Goal: Find specific page/section: Find specific page/section

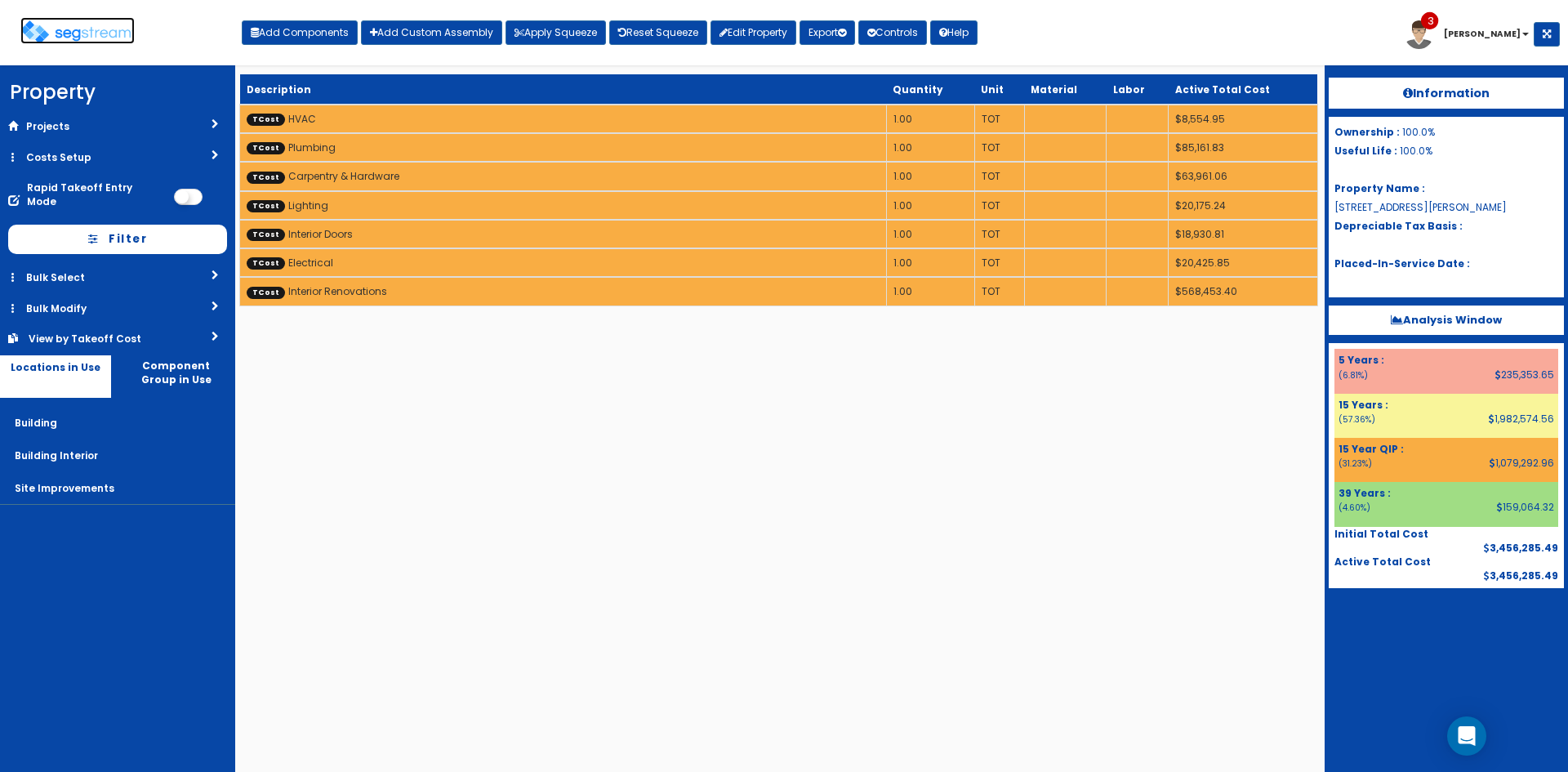
click at [81, 29] on img at bounding box center [77, 32] width 114 height 24
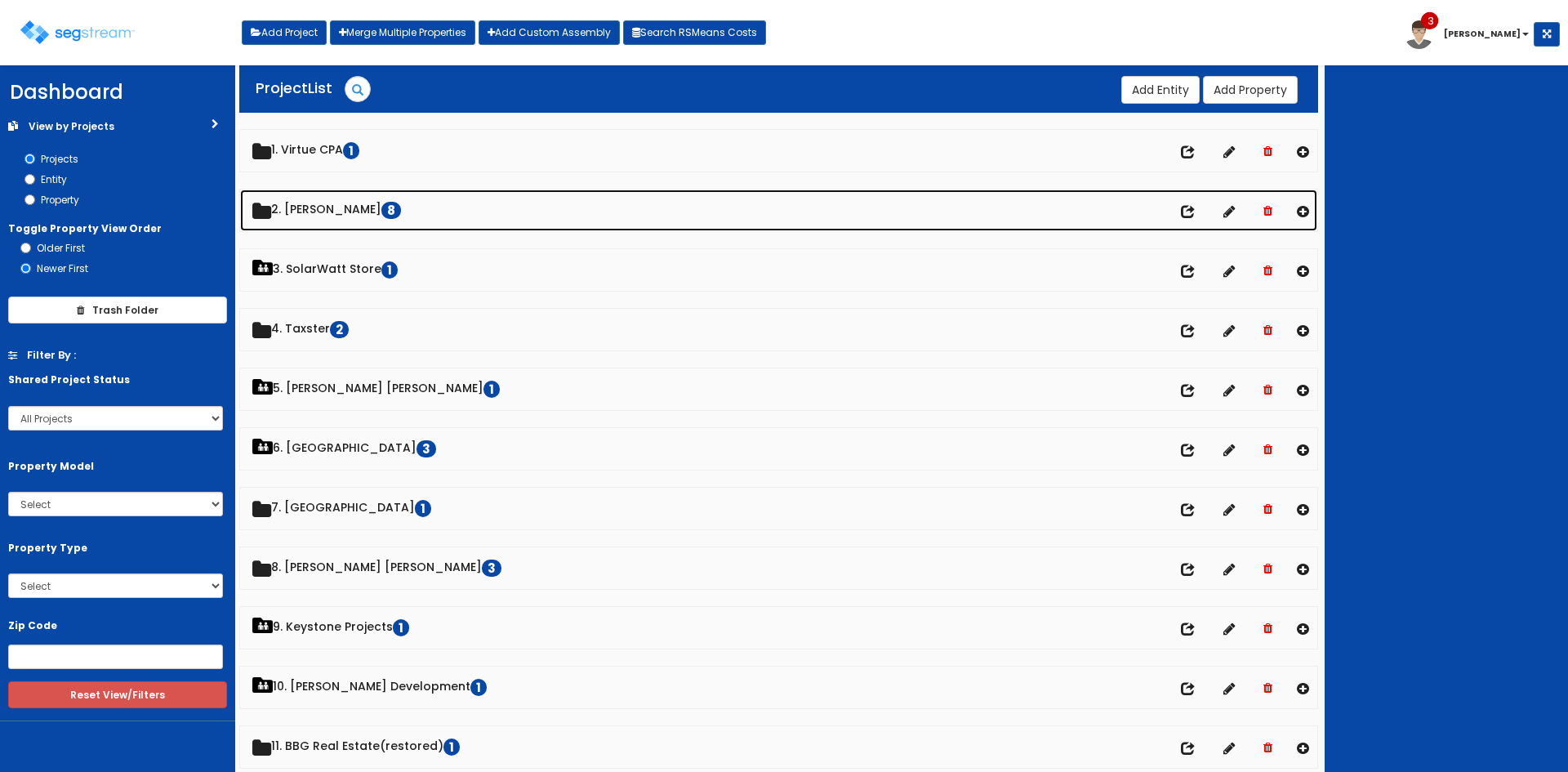
click at [332, 208] on link "2. Doug Sampson 8" at bounding box center [778, 210] width 1077 height 42
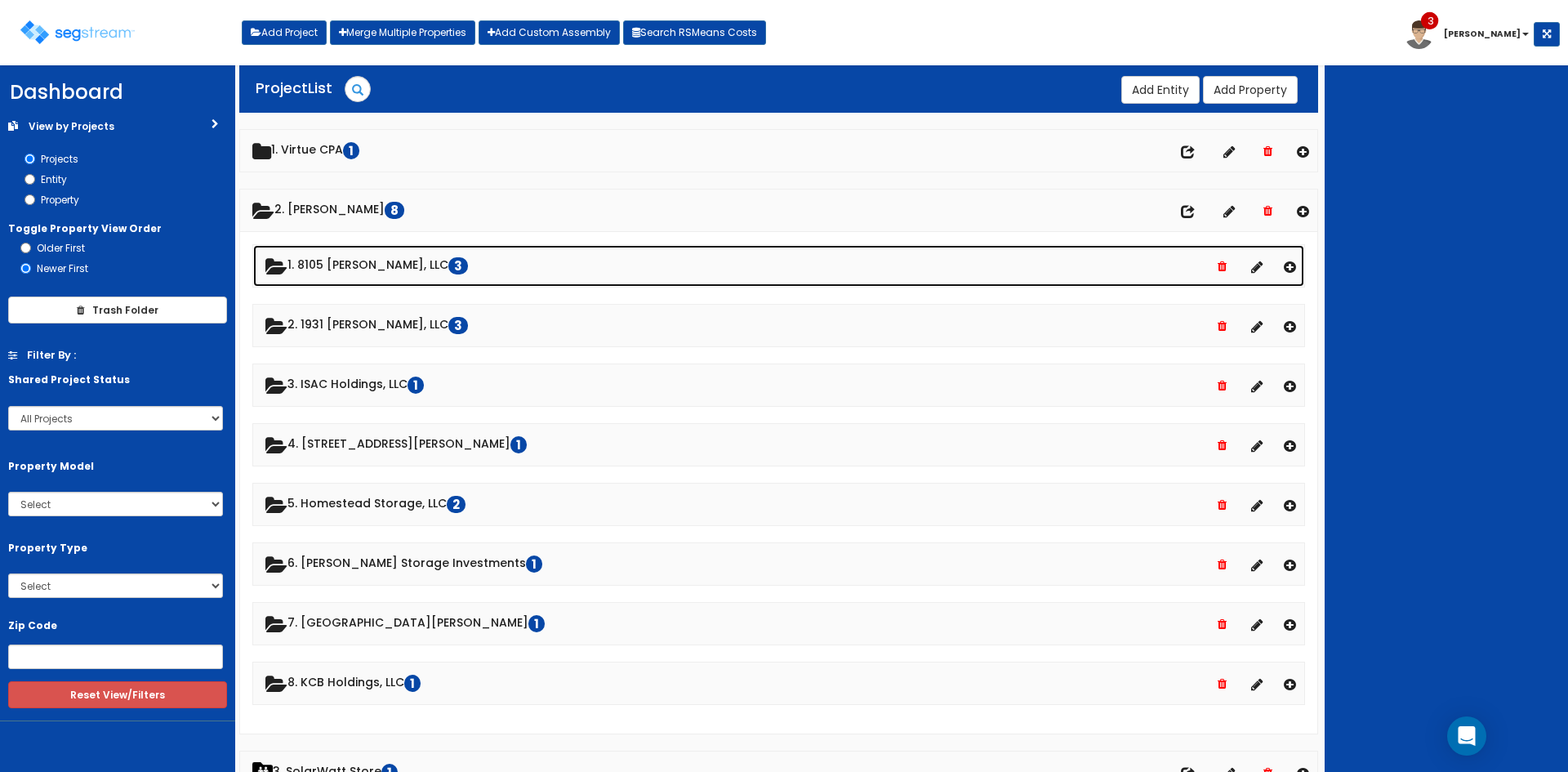
click at [383, 266] on link "1. 8105 McGregor, LLC 3" at bounding box center [778, 265] width 1051 height 42
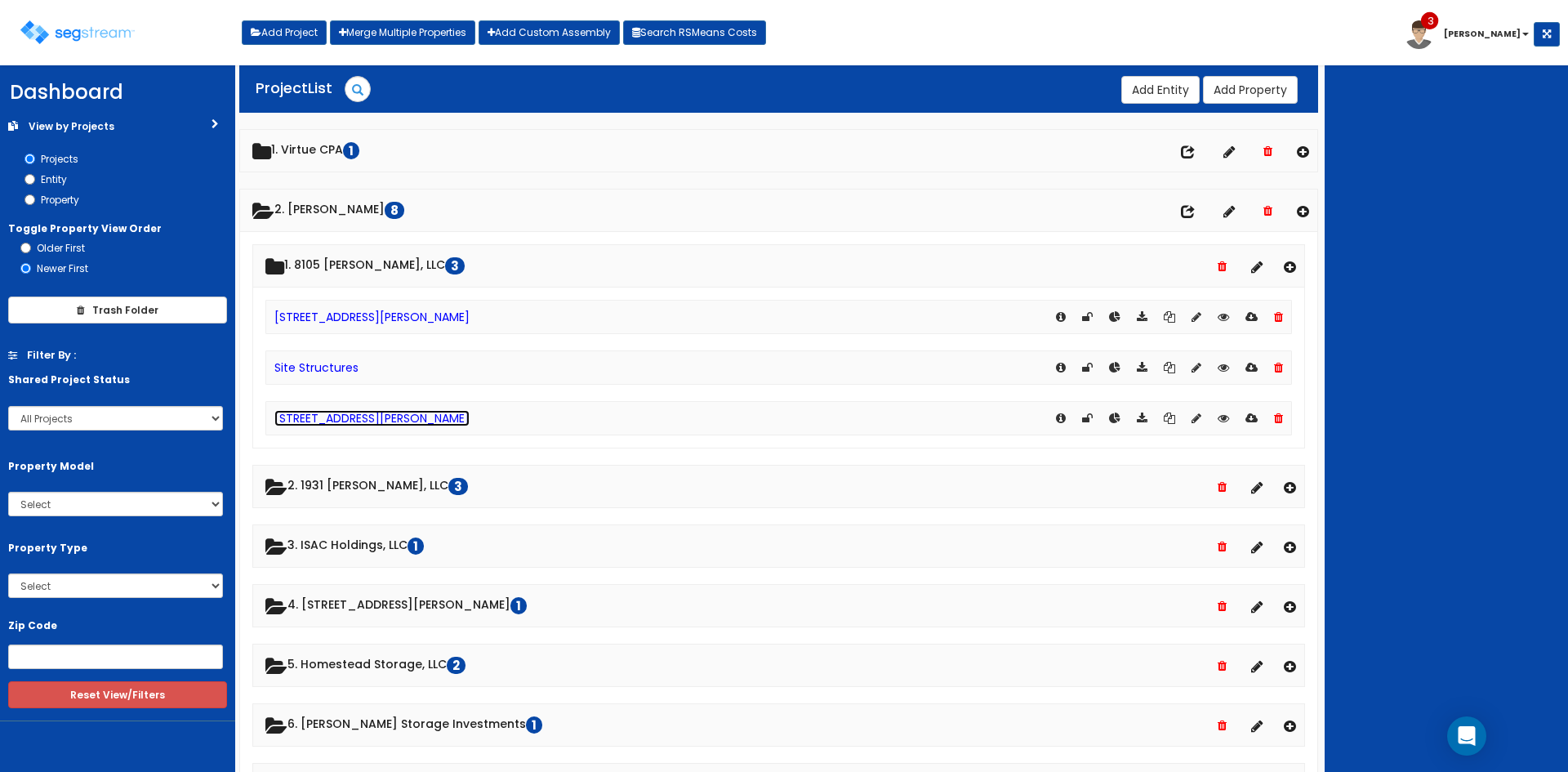
click at [370, 416] on link "[STREET_ADDRESS][PERSON_NAME]" at bounding box center [372, 418] width 195 height 16
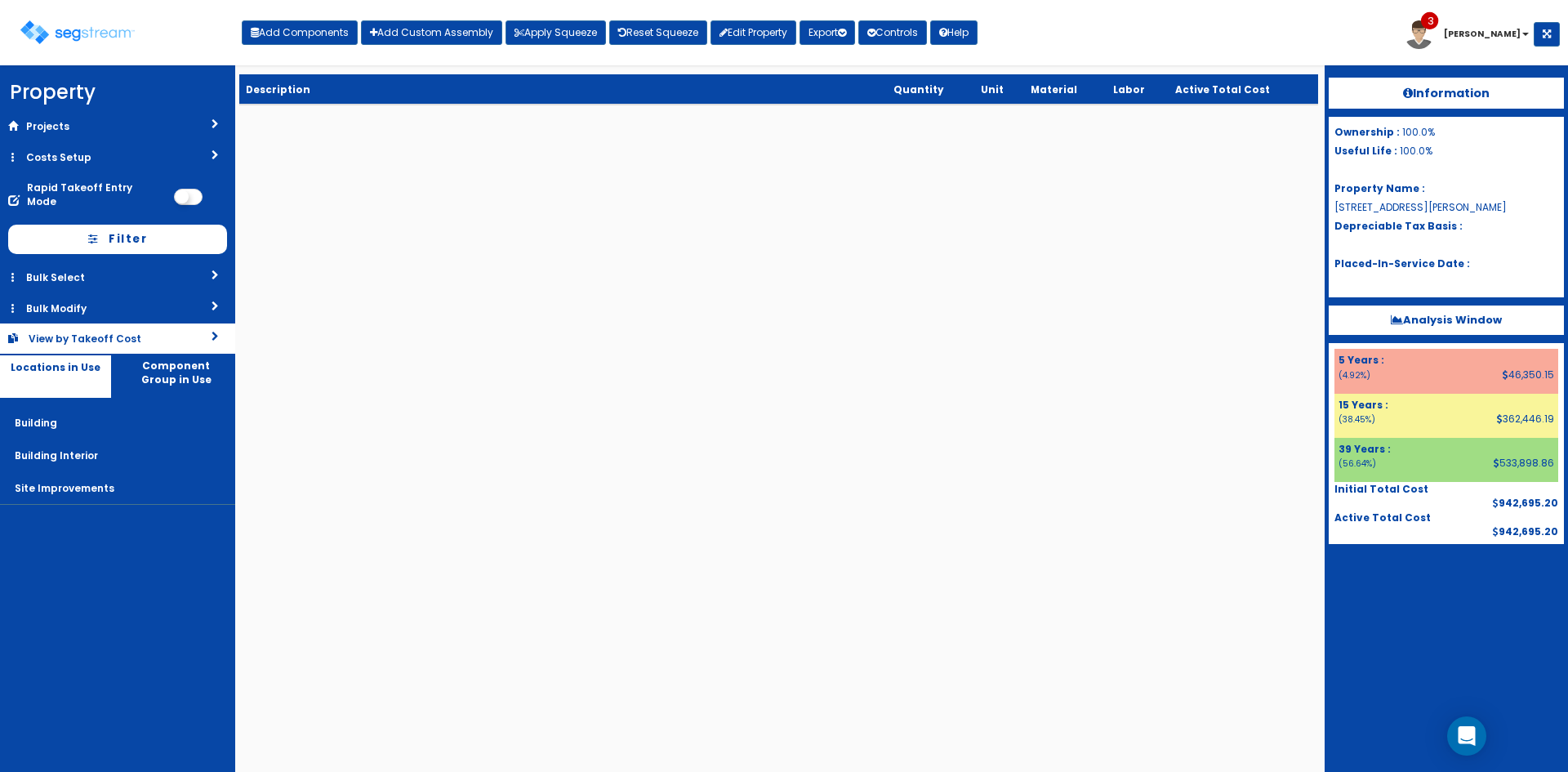
click at [140, 332] on div "View by Takeoff Cost" at bounding box center [94, 338] width 131 height 14
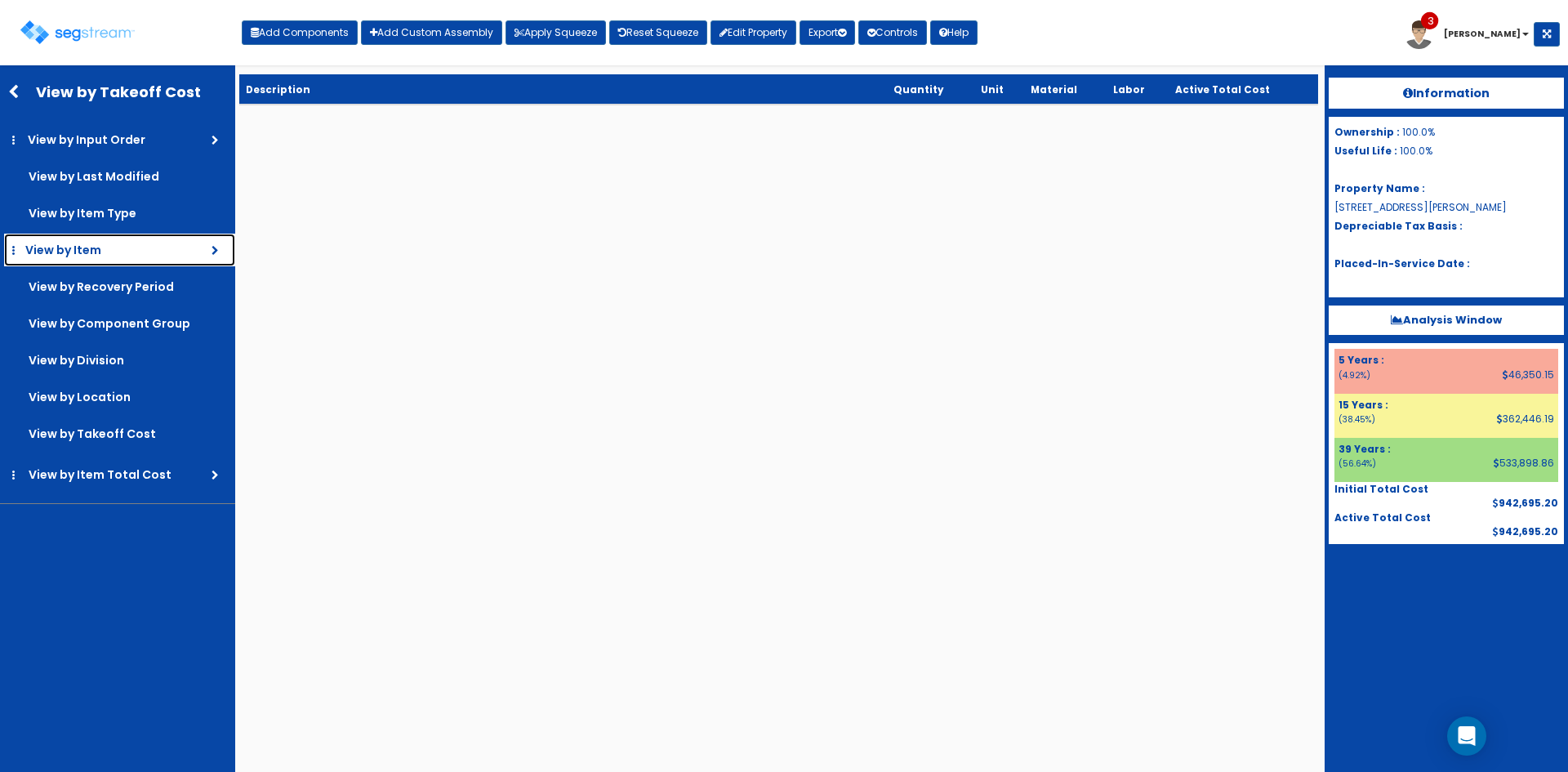
click at [140, 251] on link "View by Item" at bounding box center [120, 250] width 232 height 33
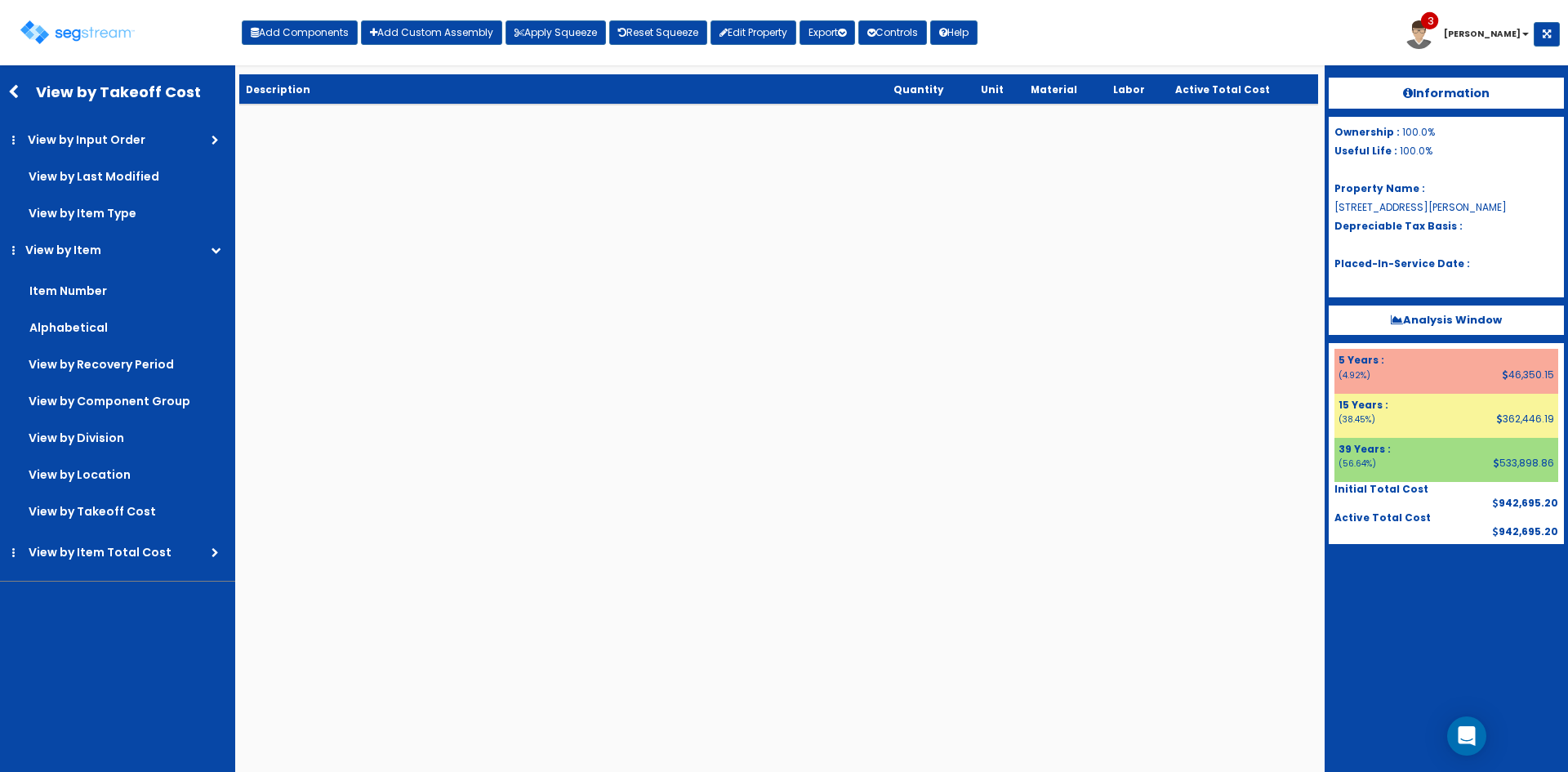
click at [159, 122] on div "View by Takeoff Cost View by Input Order In Order Reverse View by Last Modified…" at bounding box center [117, 452] width 235 height 772
click at [157, 134] on link "View by Input Order" at bounding box center [120, 140] width 232 height 33
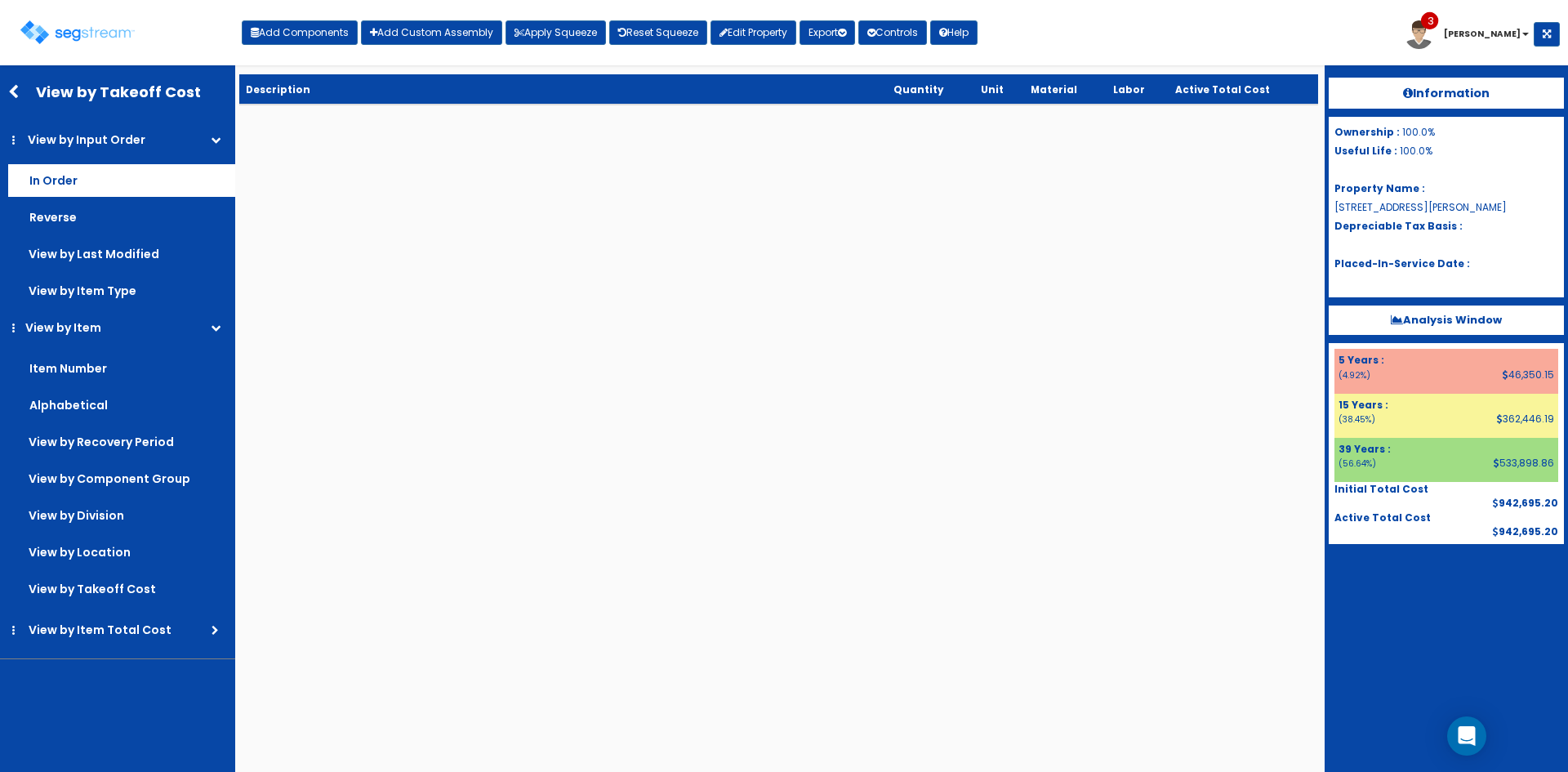
click at [143, 177] on label "In Order" at bounding box center [121, 181] width 227 height 33
click at [0, 0] on input "In Order" at bounding box center [0, 0] width 0 height 0
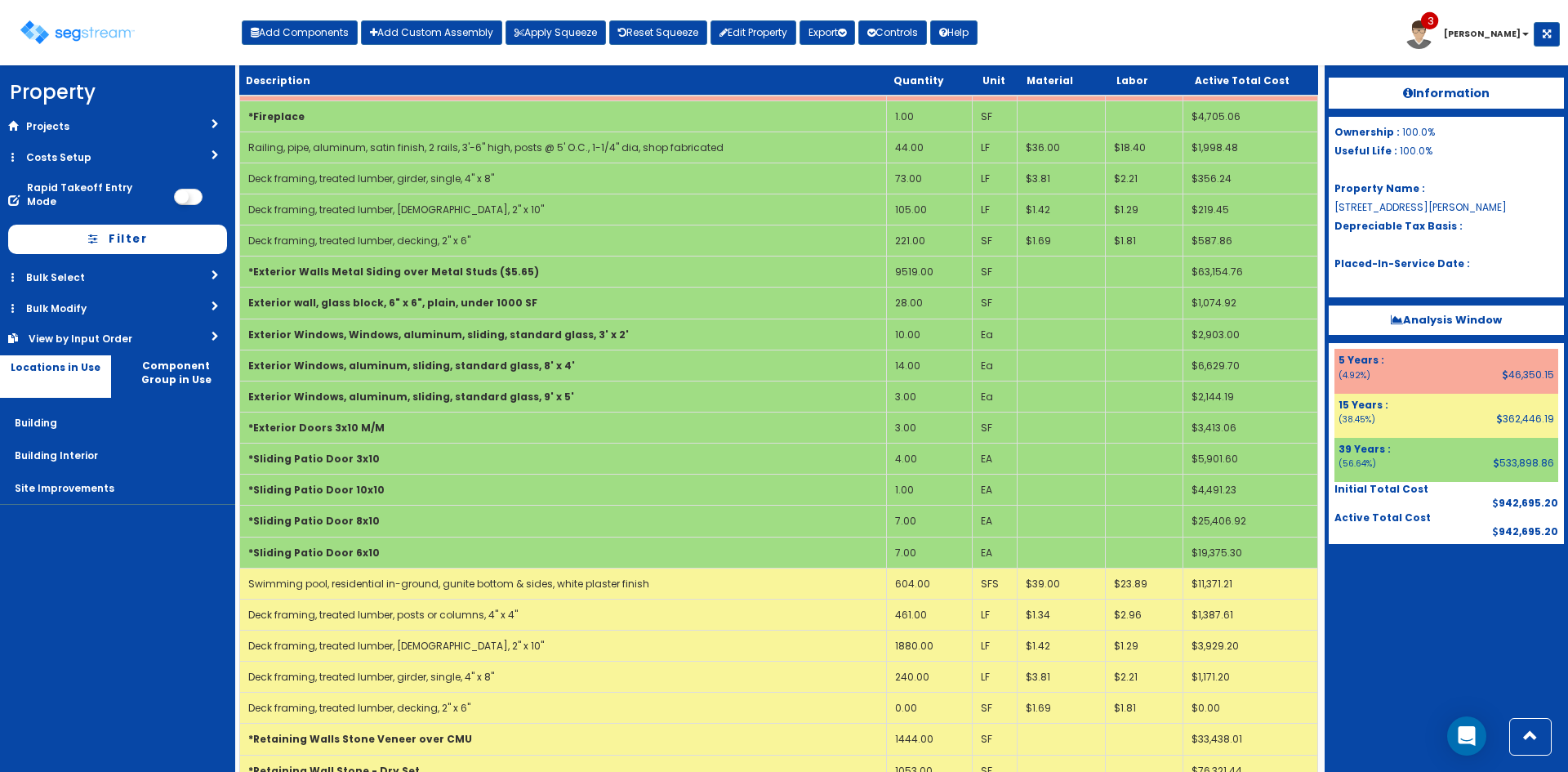
scroll to position [1716, 0]
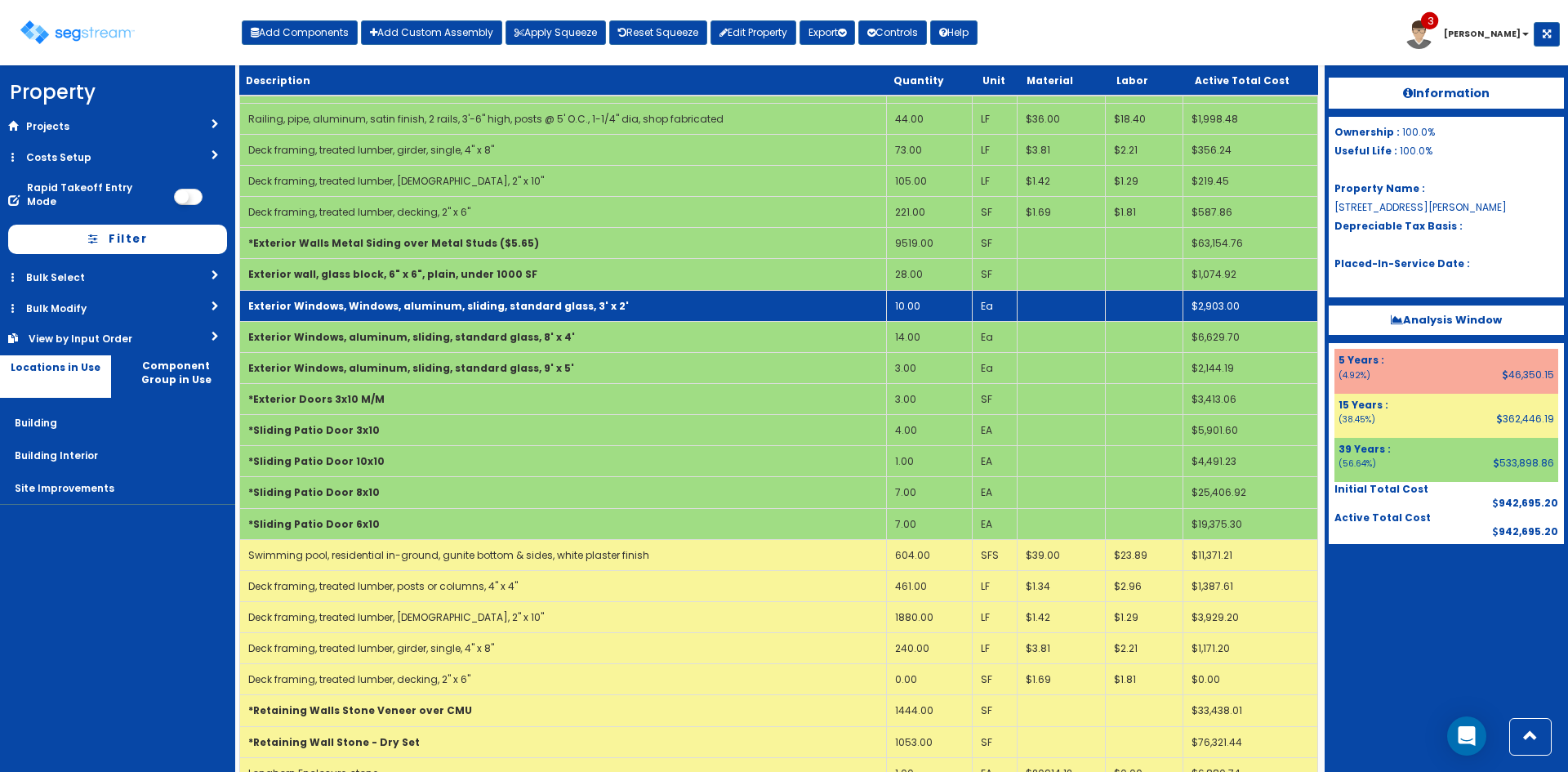
click at [823, 302] on td "Exterior Windows, Windows, aluminum, sliding, standard glass, 3' x 2'" at bounding box center [563, 306] width 647 height 31
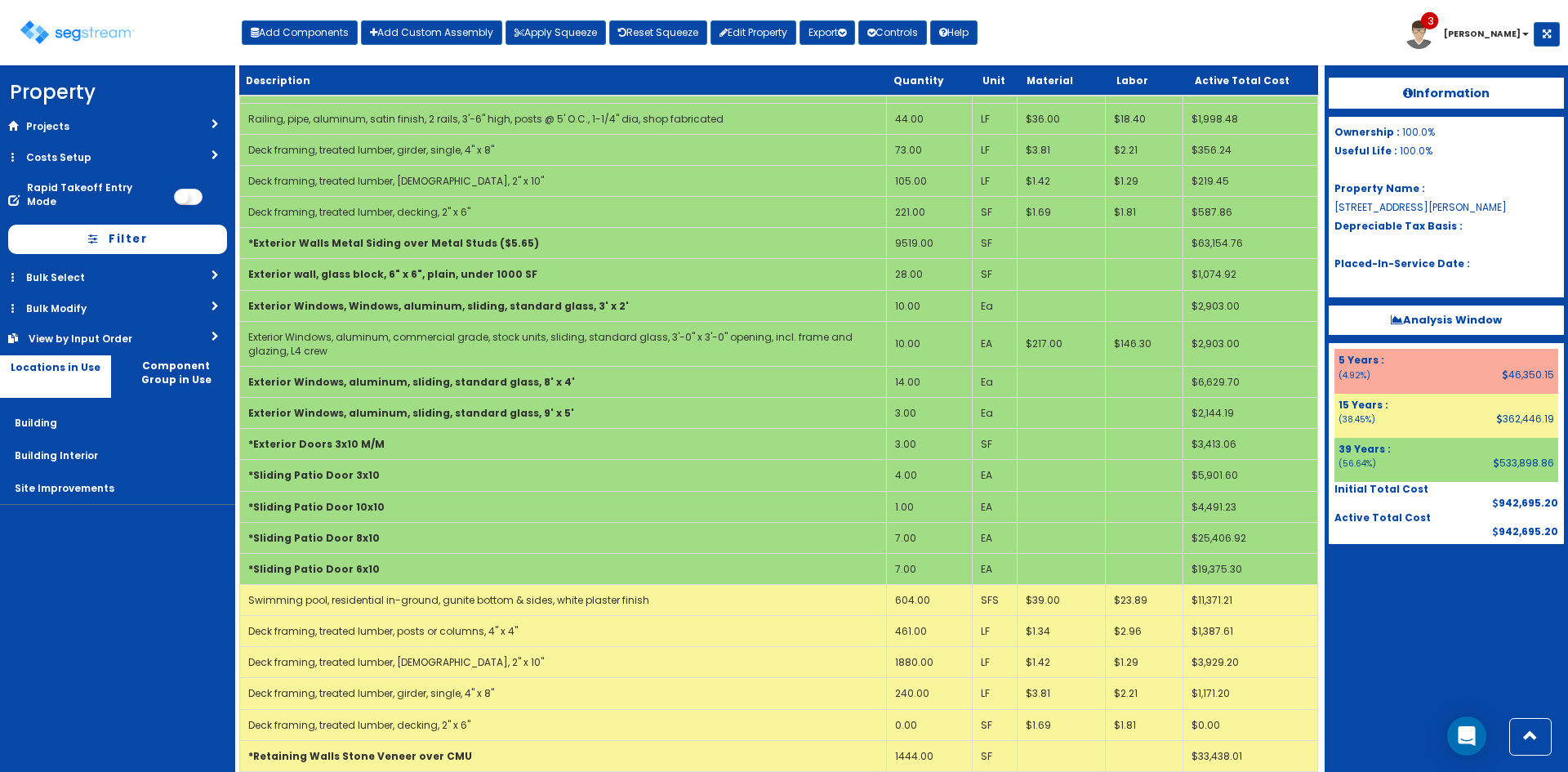
click at [1385, 654] on div "Information Ownership : 100.0% Useful Life : 100.0% Property Name : 8105 McGreg…" at bounding box center [1446, 419] width 243 height 706
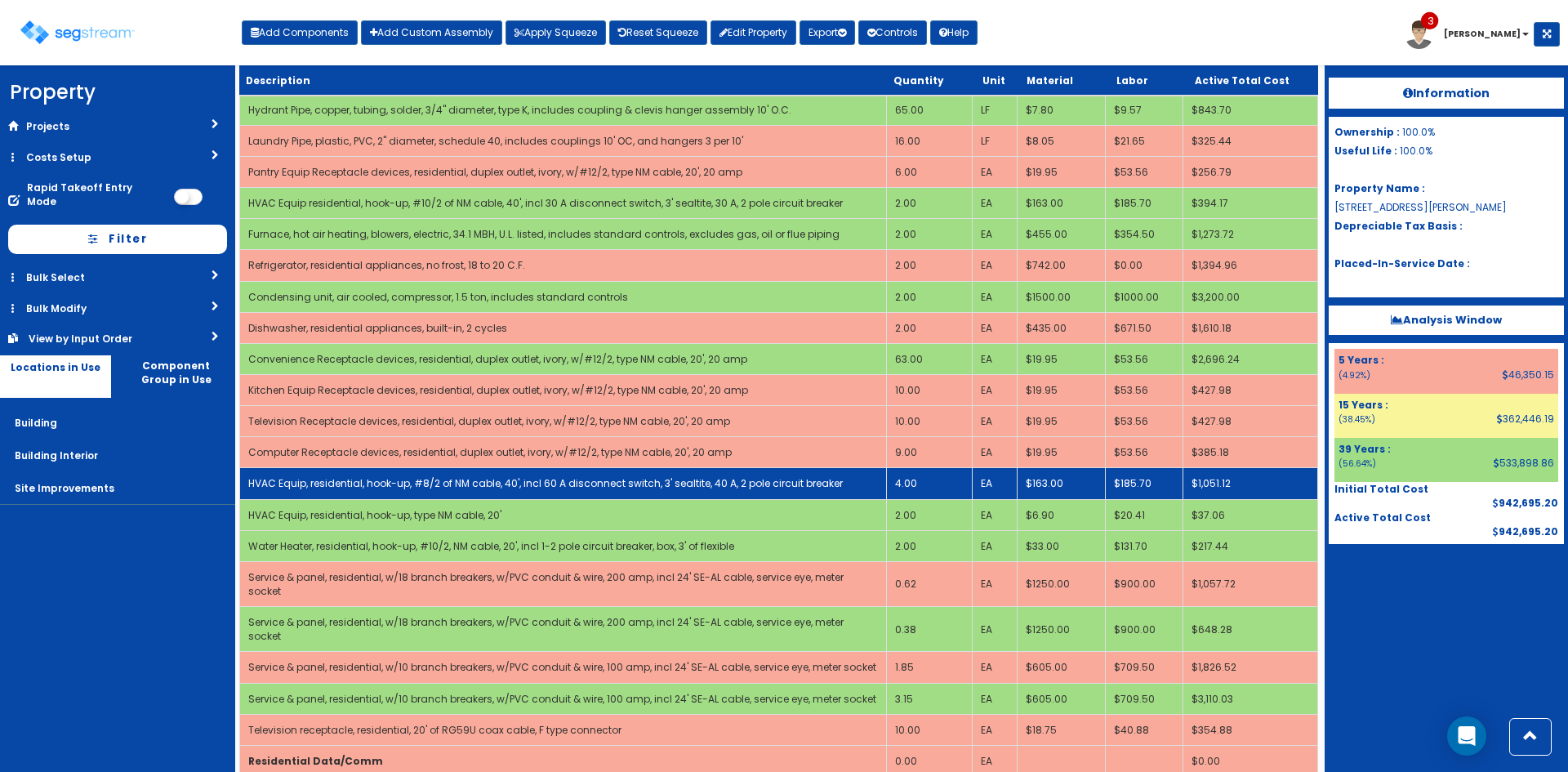
scroll to position [3040, 0]
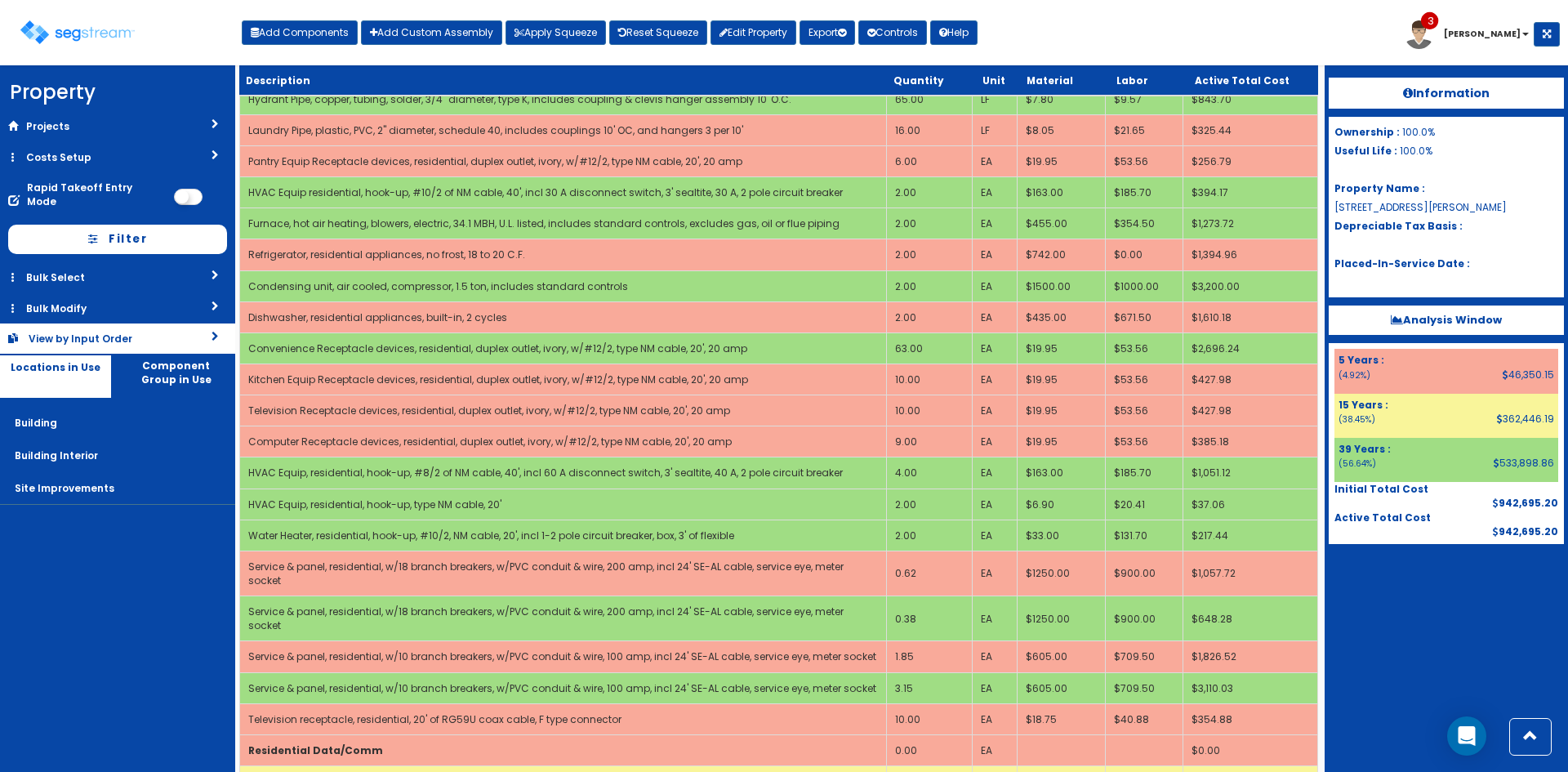
click at [176, 331] on link "View by Input Order" at bounding box center [117, 338] width 235 height 30
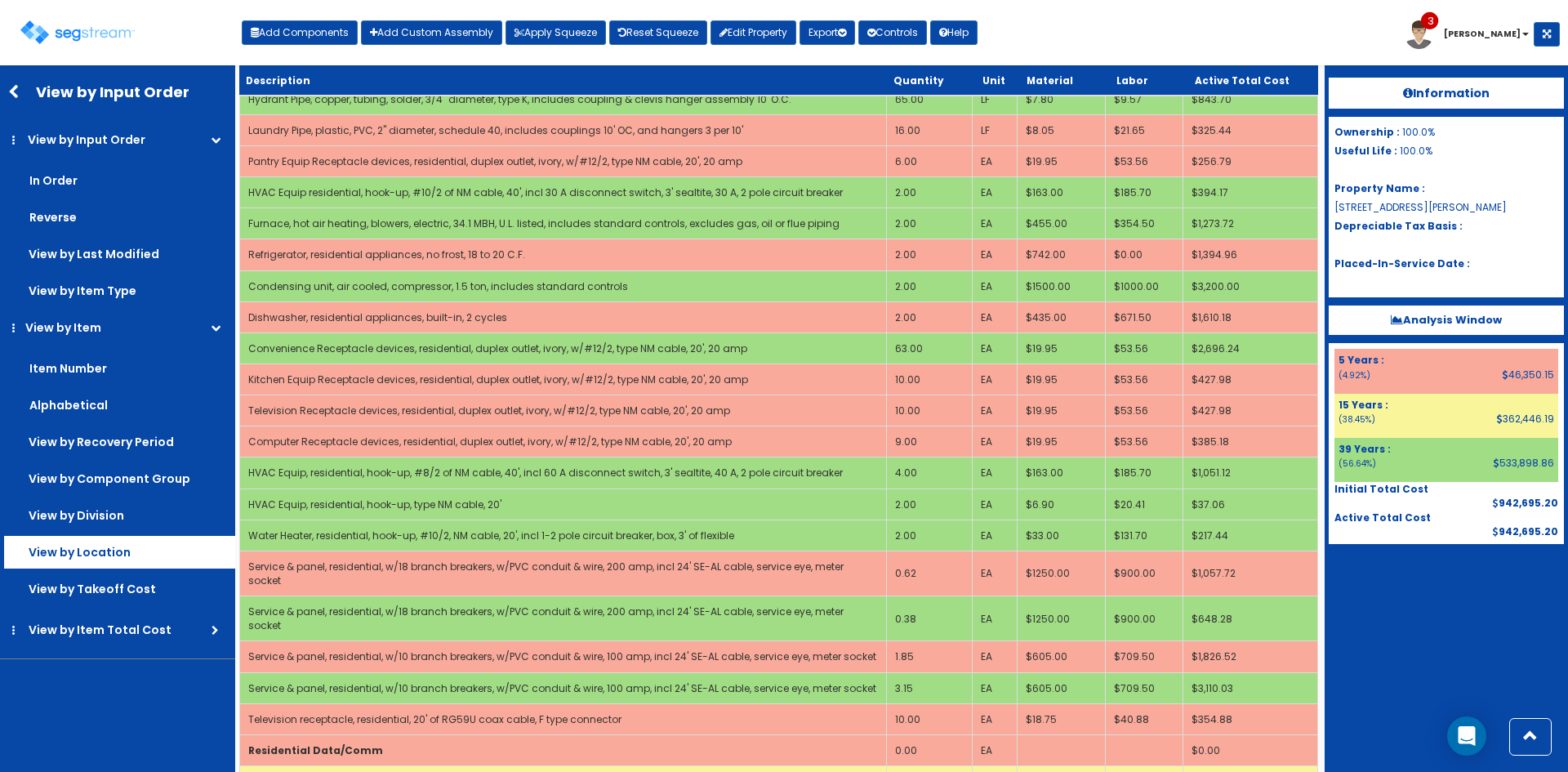
click at [161, 549] on label "View by Location" at bounding box center [120, 553] width 232 height 33
click at [0, 0] on input "View by Location" at bounding box center [0, 0] width 0 height 0
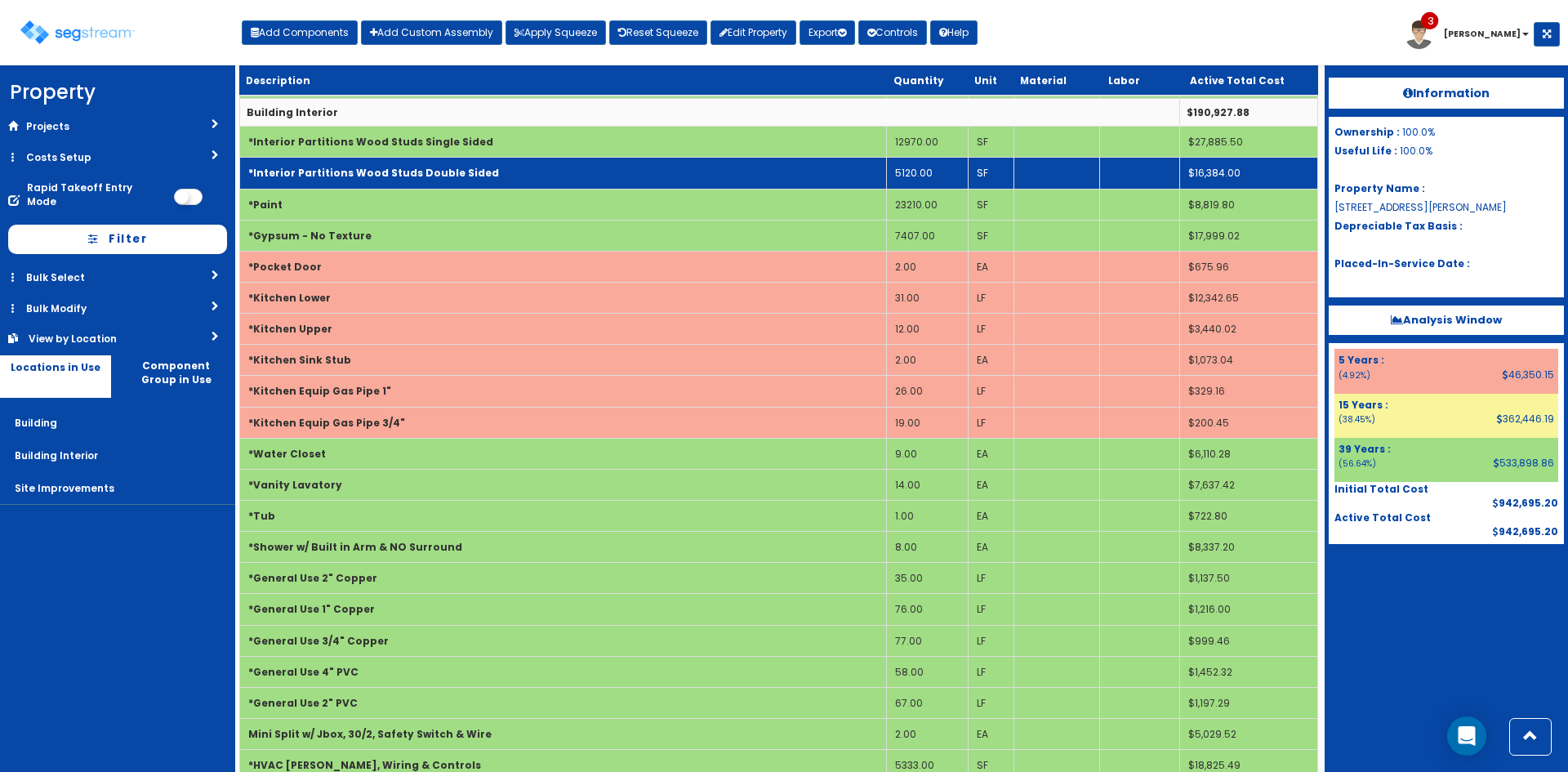
scroll to position [911, 0]
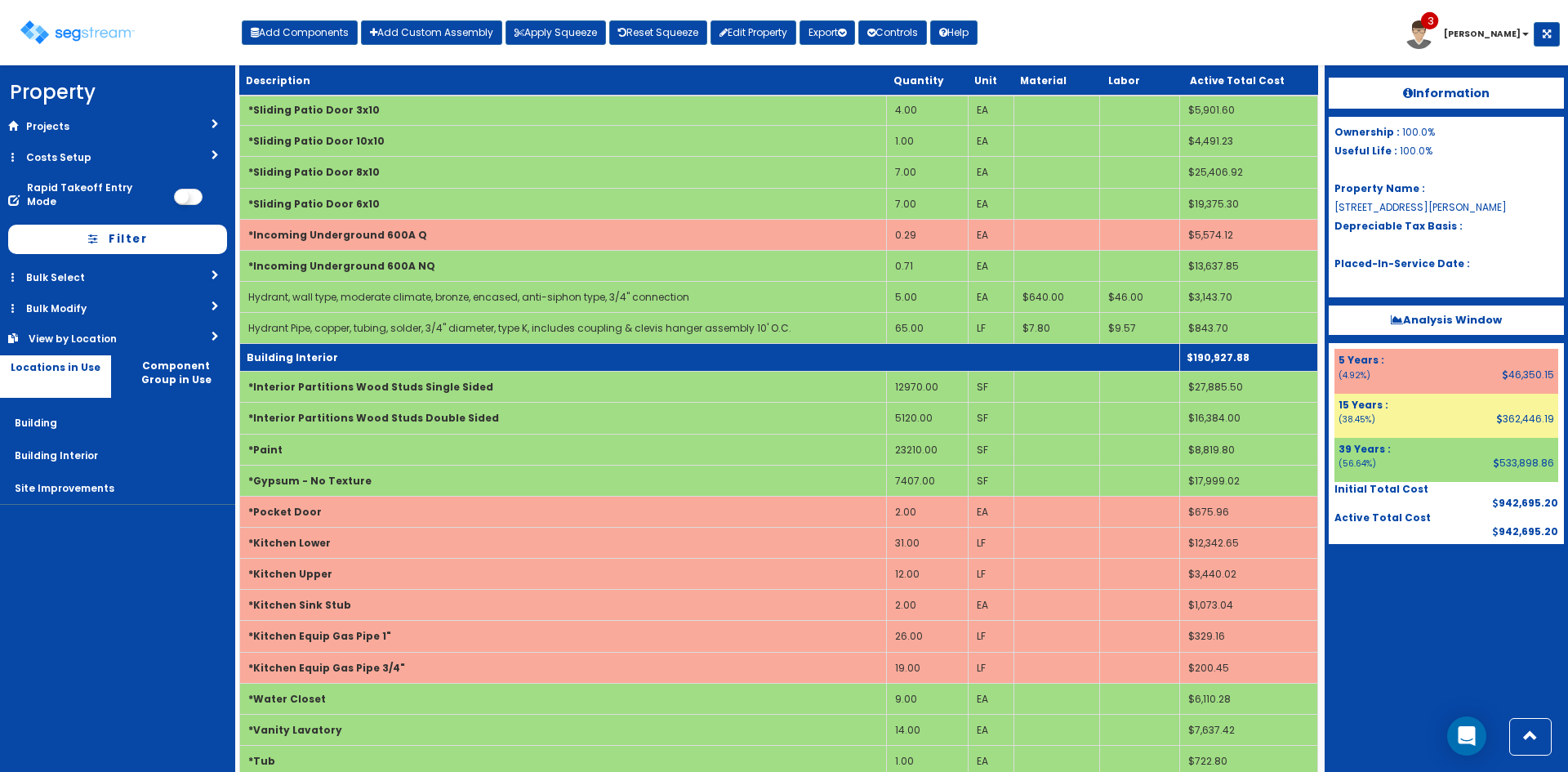
click at [392, 353] on td "Building Interior" at bounding box center [709, 358] width 940 height 28
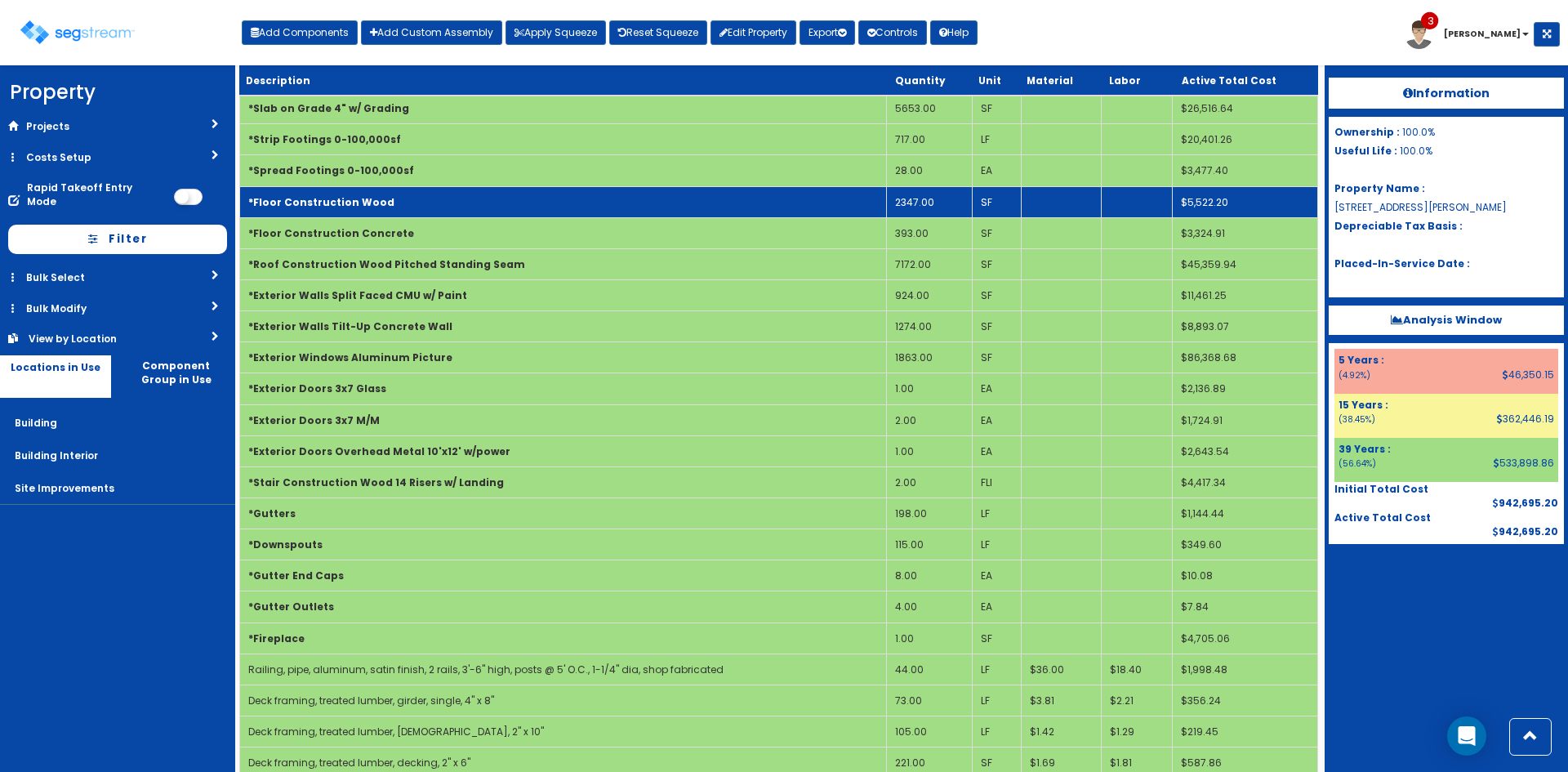
scroll to position [0, 0]
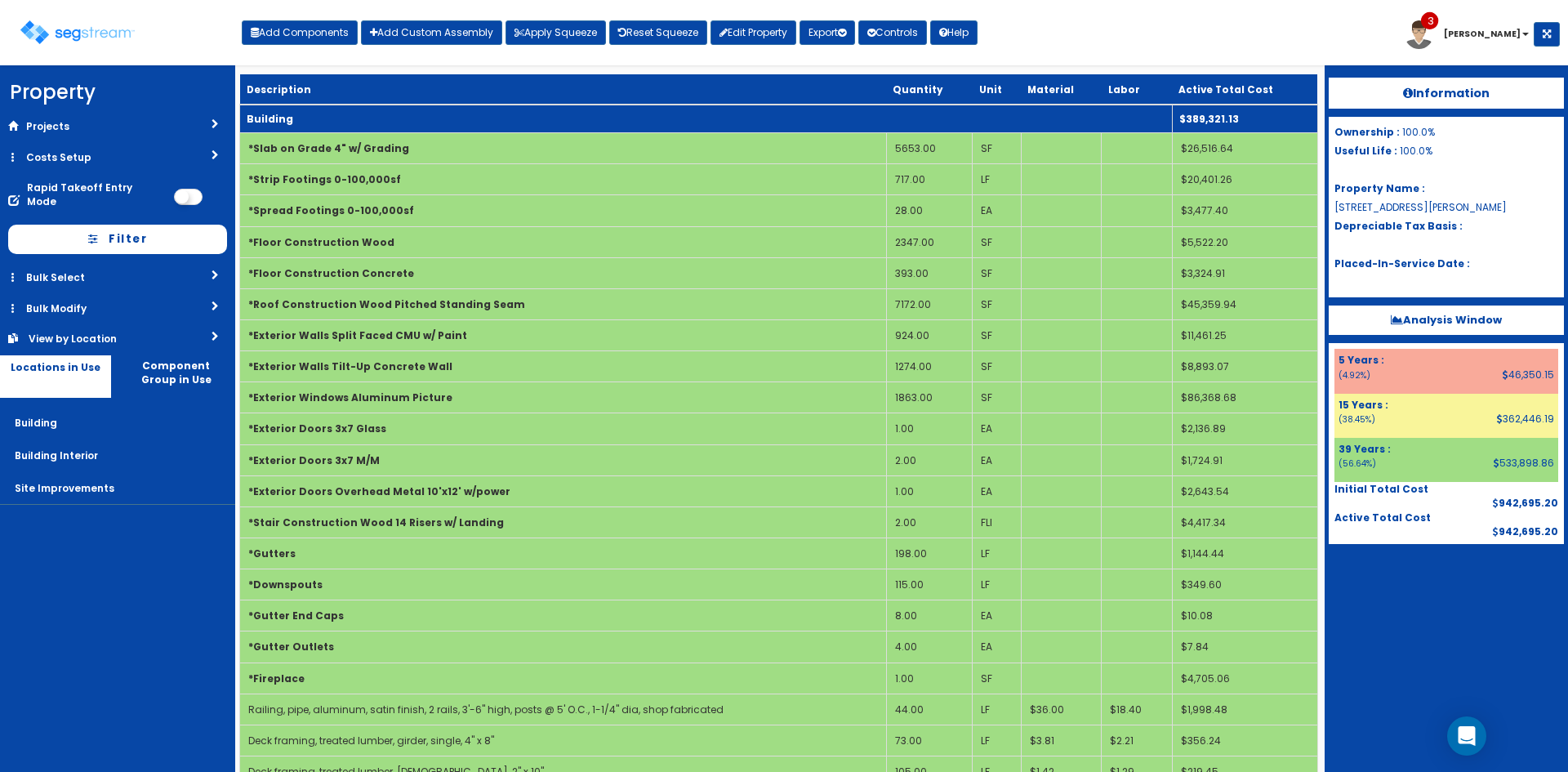
click at [462, 127] on td "Building" at bounding box center [706, 118] width 933 height 29
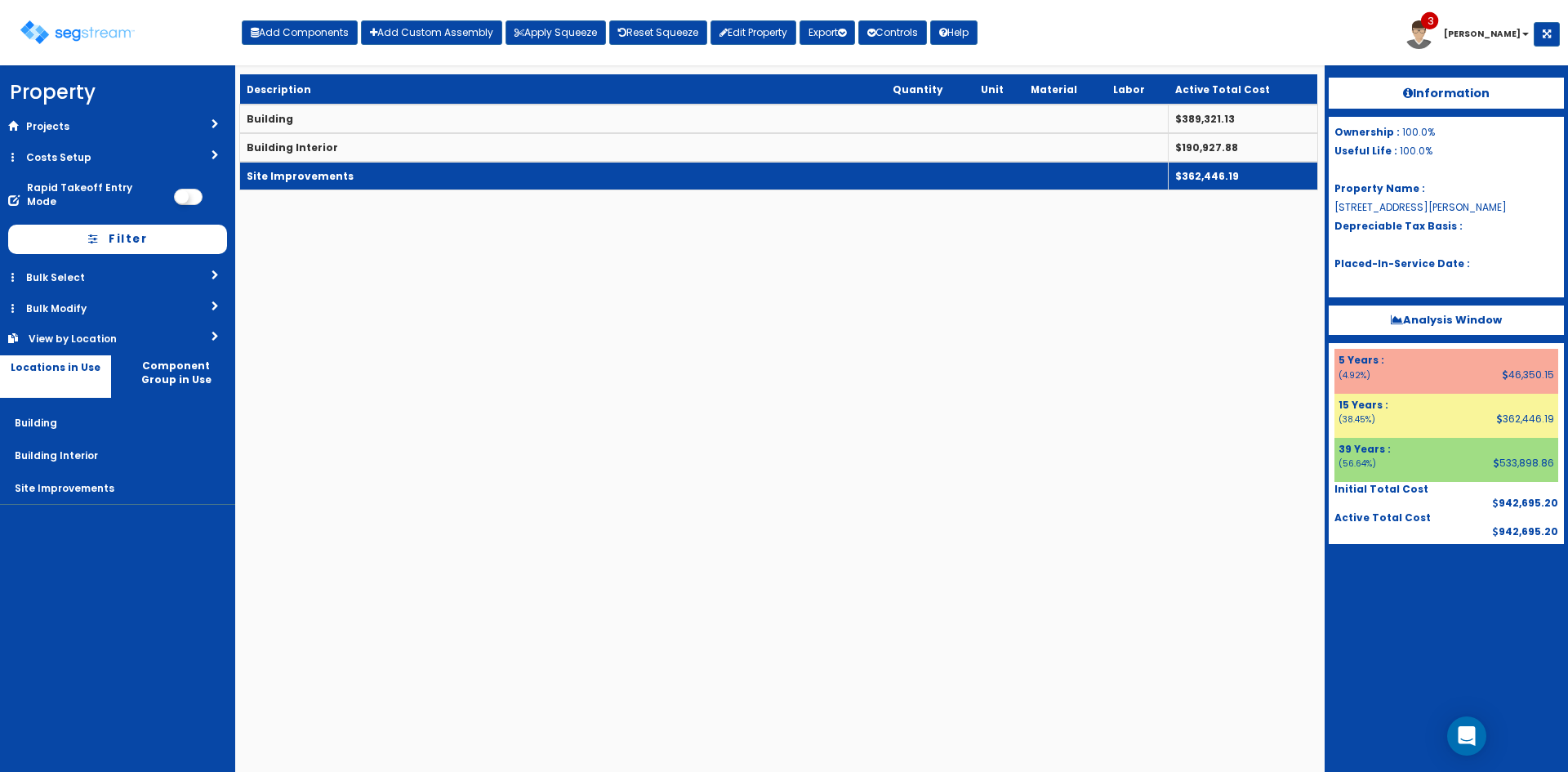
click at [447, 182] on td "Site Improvements" at bounding box center [704, 176] width 928 height 29
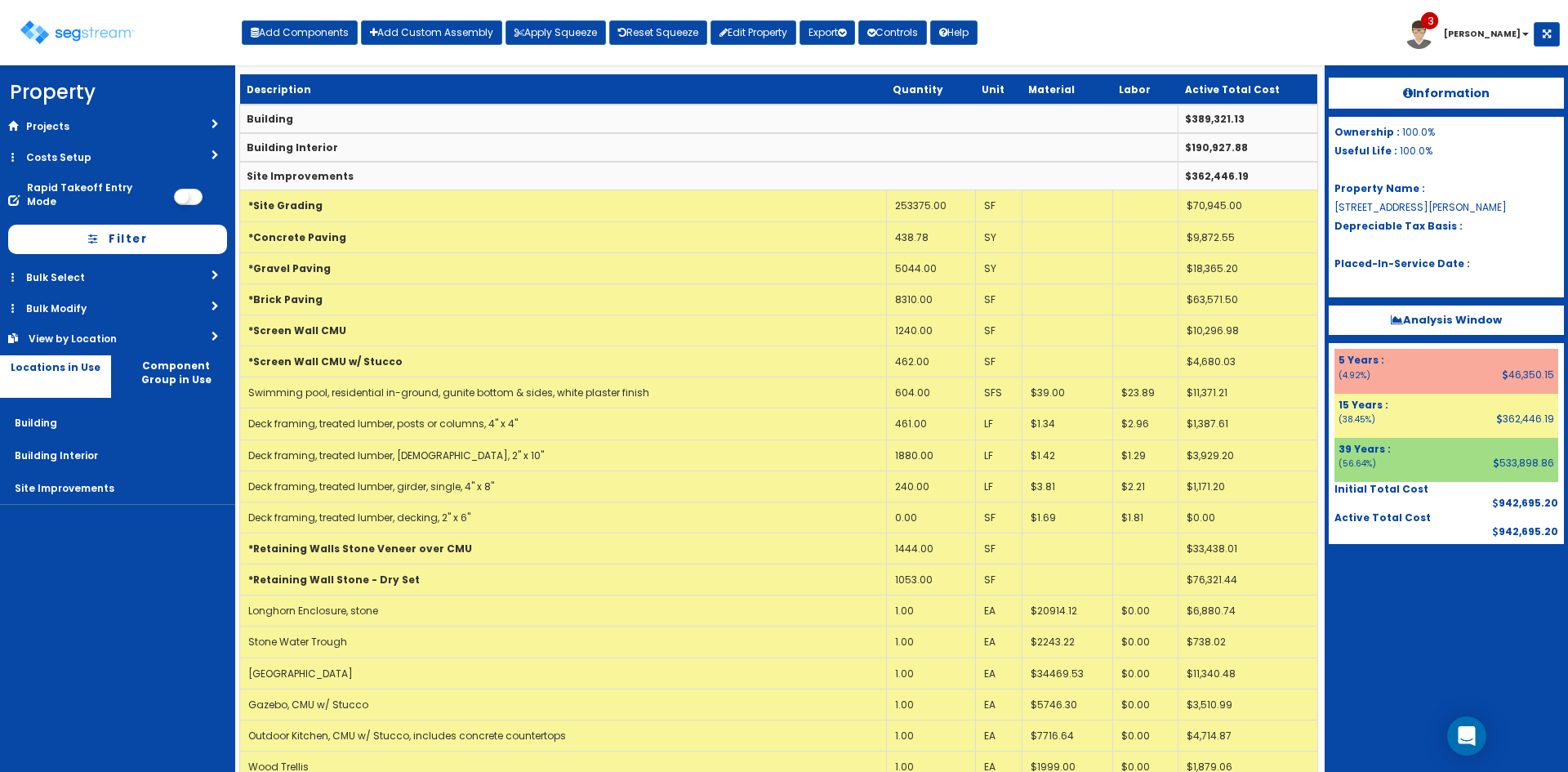
drag, startPoint x: 269, startPoint y: 171, endPoint x: 236, endPoint y: 142, distance: 43.9
click at [269, 171] on b "Site Improvements" at bounding box center [300, 176] width 107 height 14
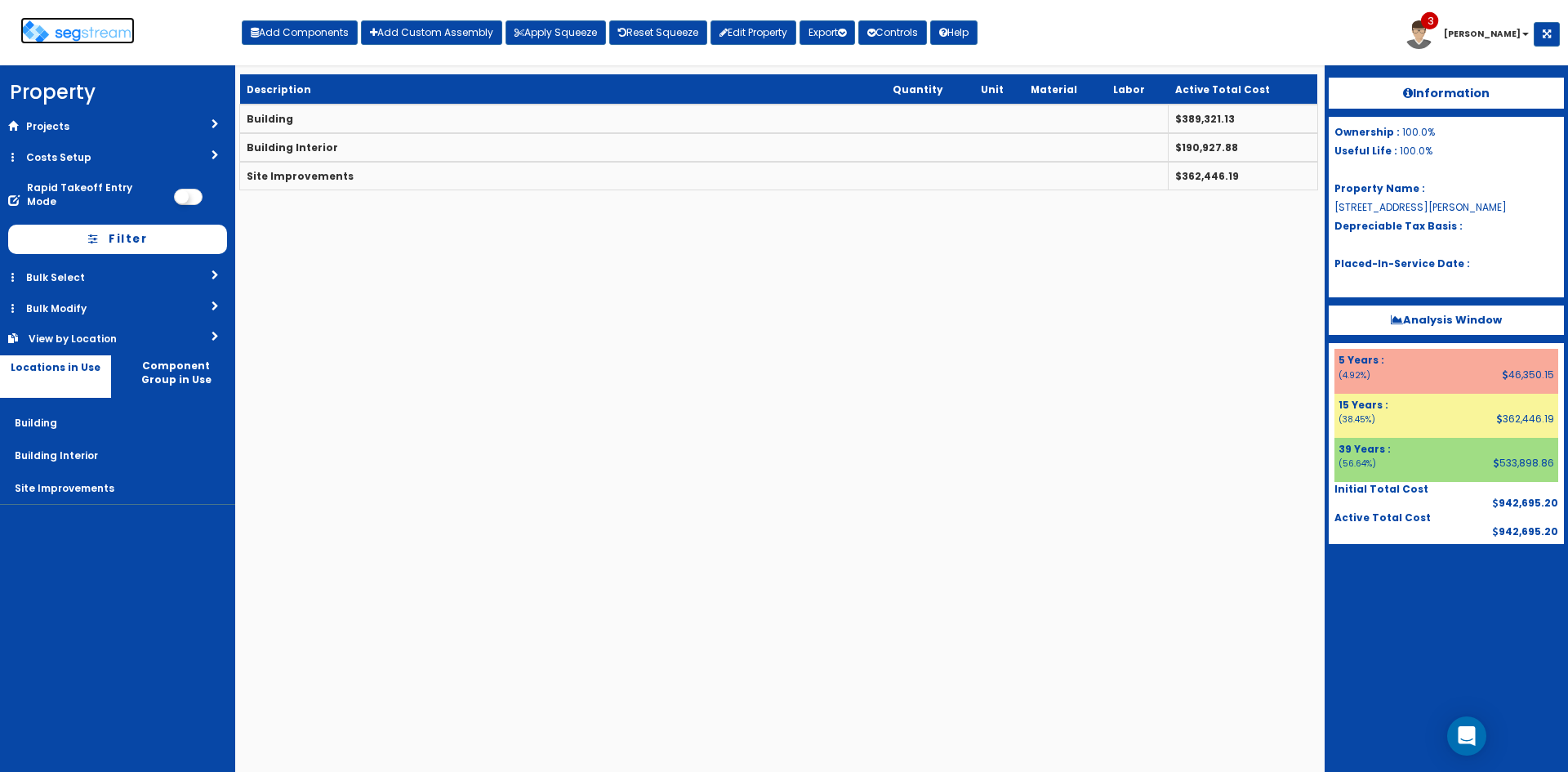
click at [105, 37] on img at bounding box center [77, 32] width 114 height 24
